Goal: Transaction & Acquisition: Purchase product/service

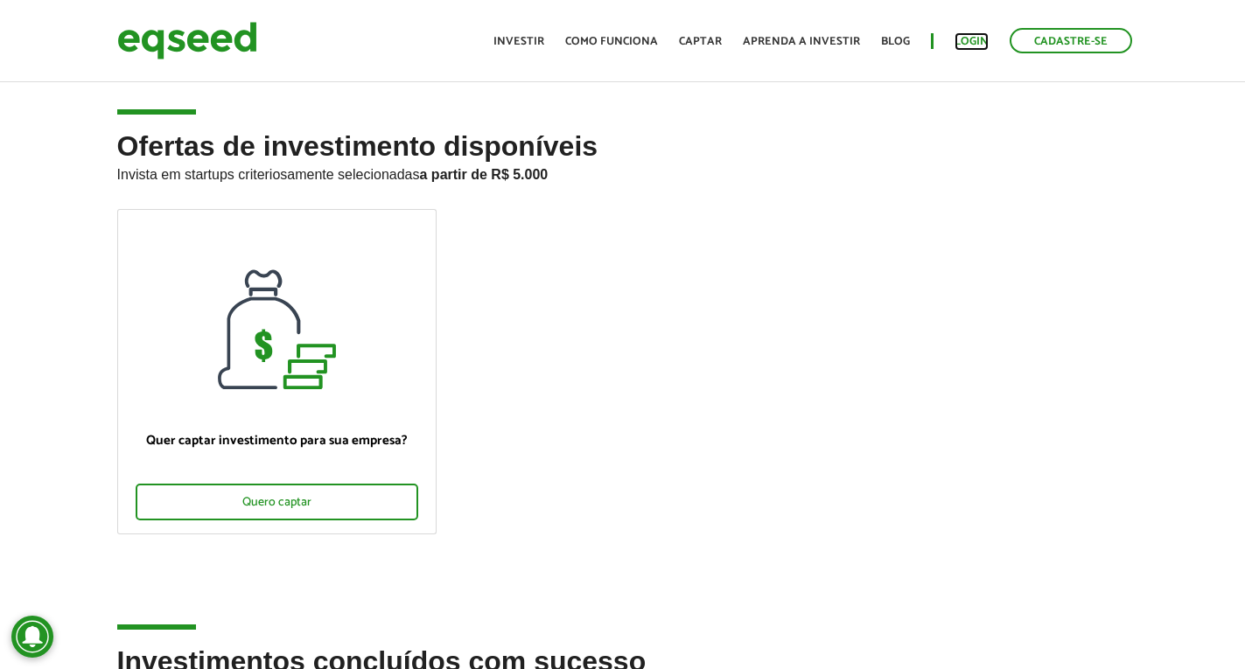
click at [983, 42] on link "Login" at bounding box center [971, 41] width 34 height 11
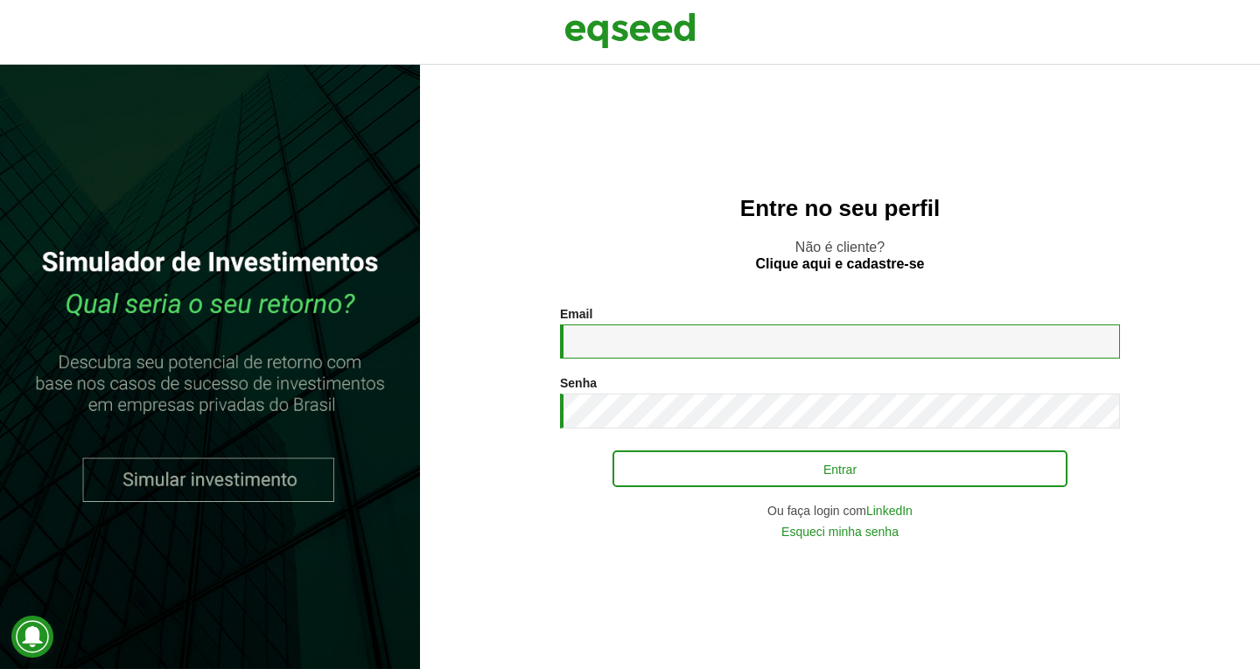
type input "**********"
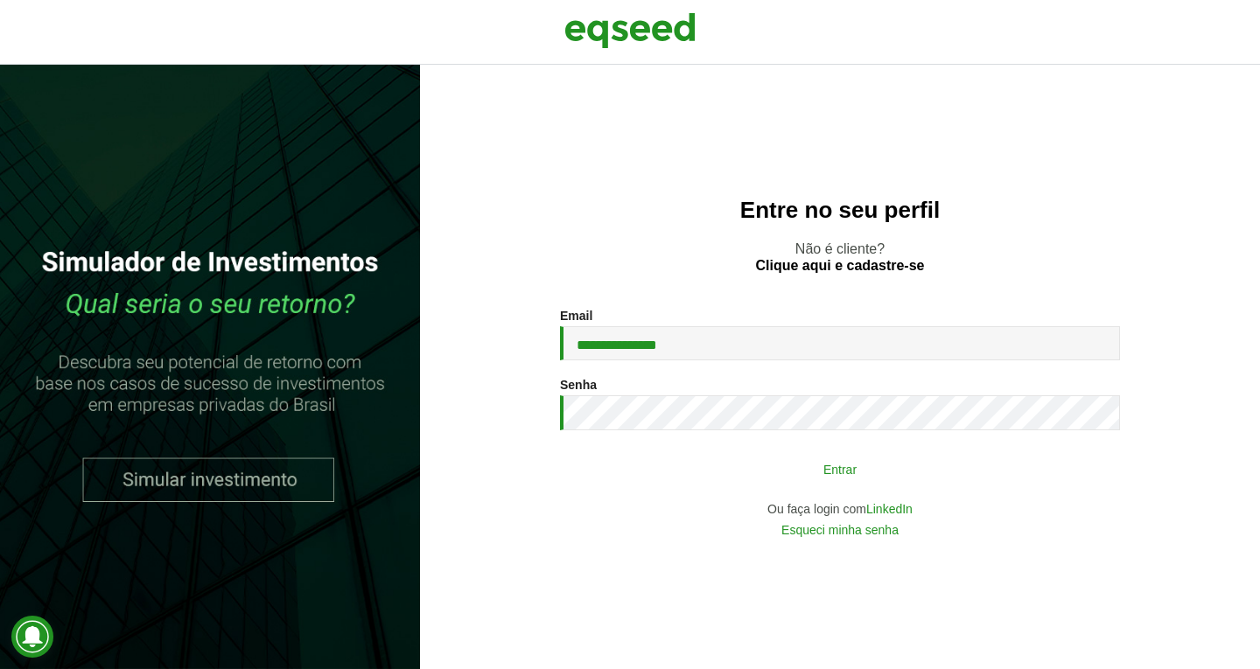
click at [722, 476] on button "Entrar" at bounding box center [839, 468] width 455 height 33
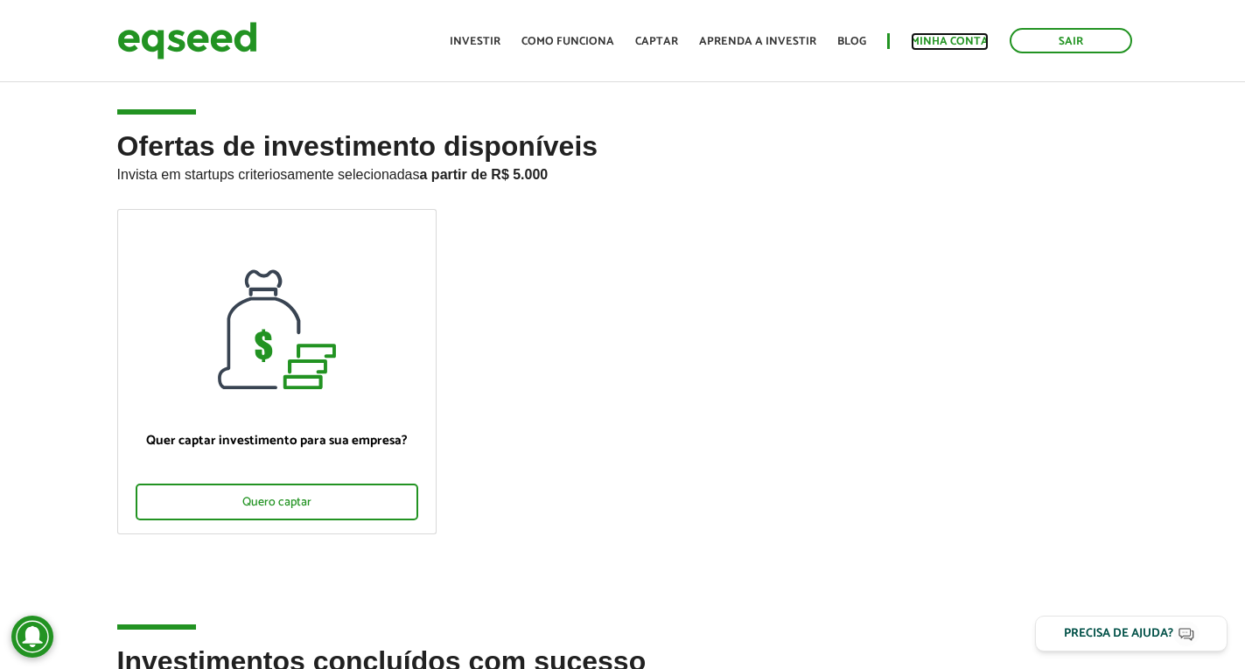
click at [929, 41] on link "Minha conta" at bounding box center [950, 41] width 78 height 11
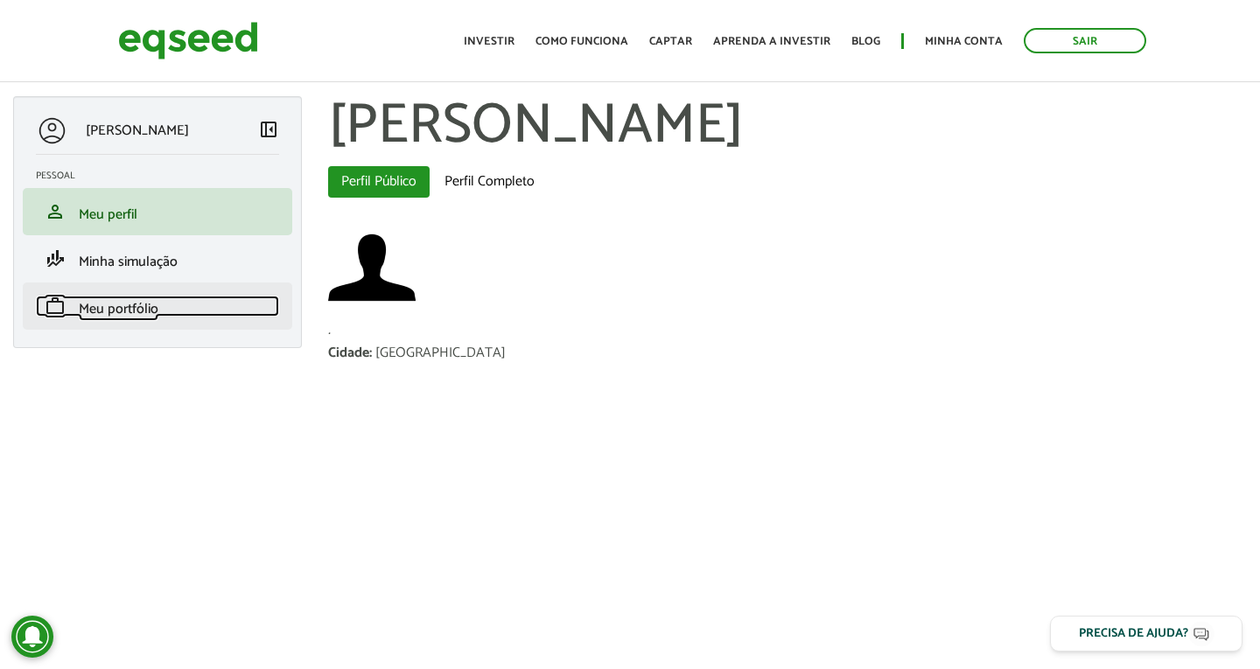
click at [108, 310] on span "Meu portfólio" at bounding box center [119, 309] width 80 height 24
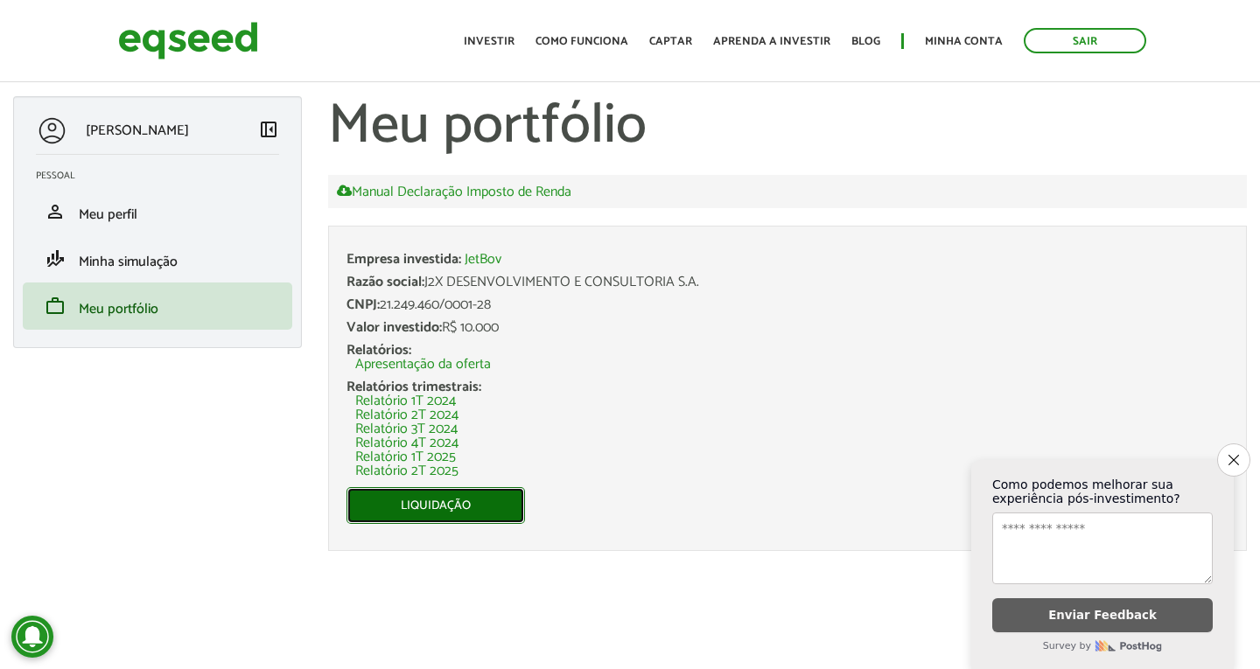
click at [457, 501] on link "Liquidação" at bounding box center [435, 505] width 178 height 37
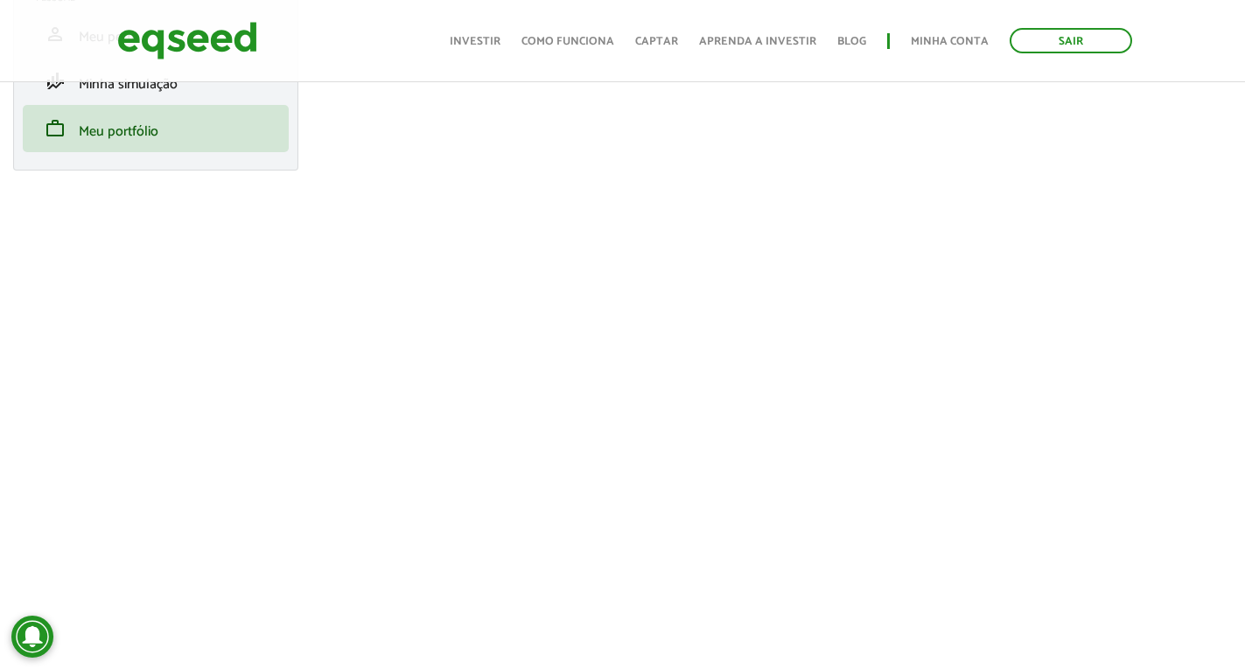
scroll to position [175, 0]
